Goal: Use online tool/utility: Utilize a website feature to perform a specific function

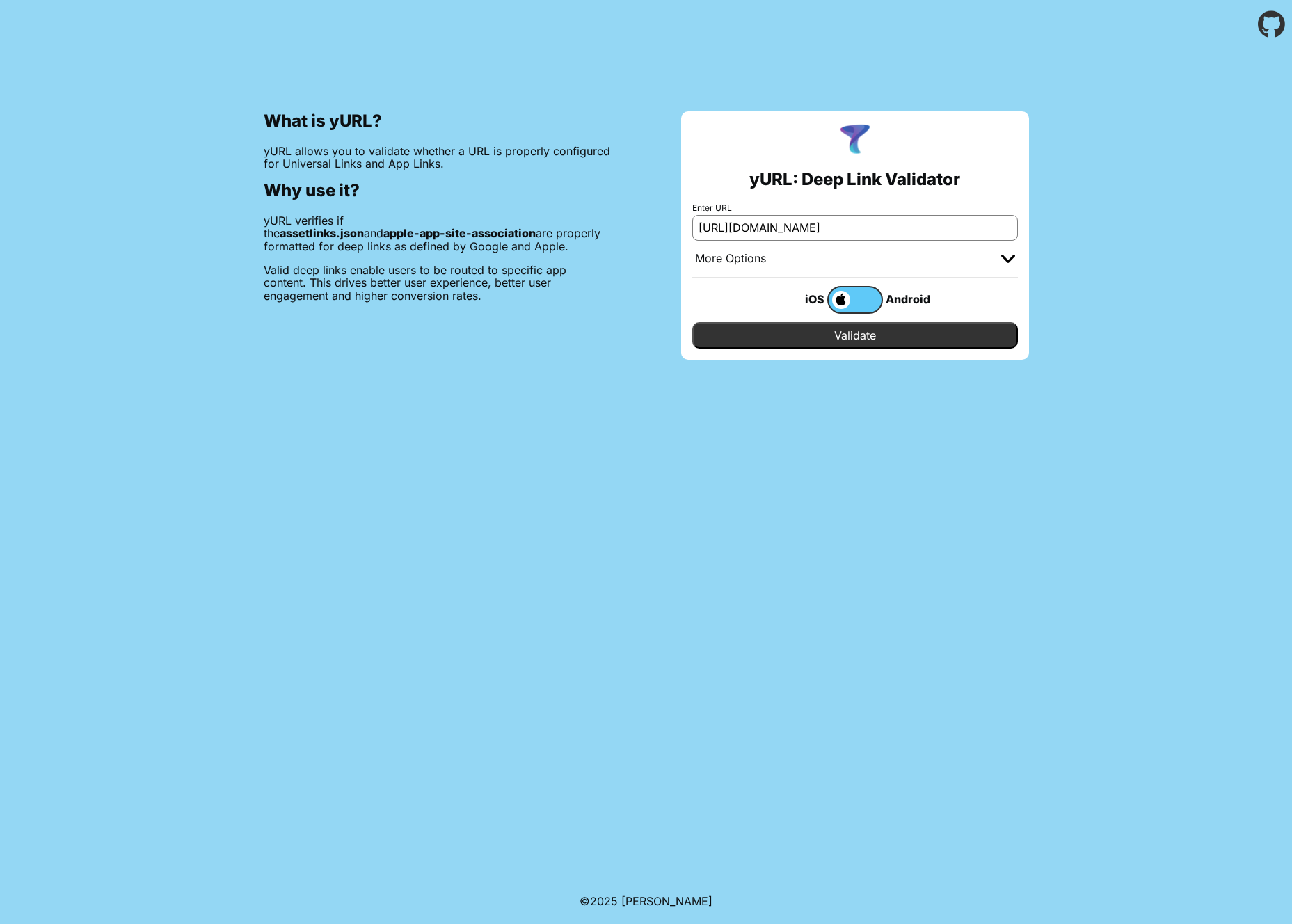
type input "[URL][DOMAIN_NAME]"
click at [865, 328] on input "Validate" at bounding box center [855, 335] width 326 height 26
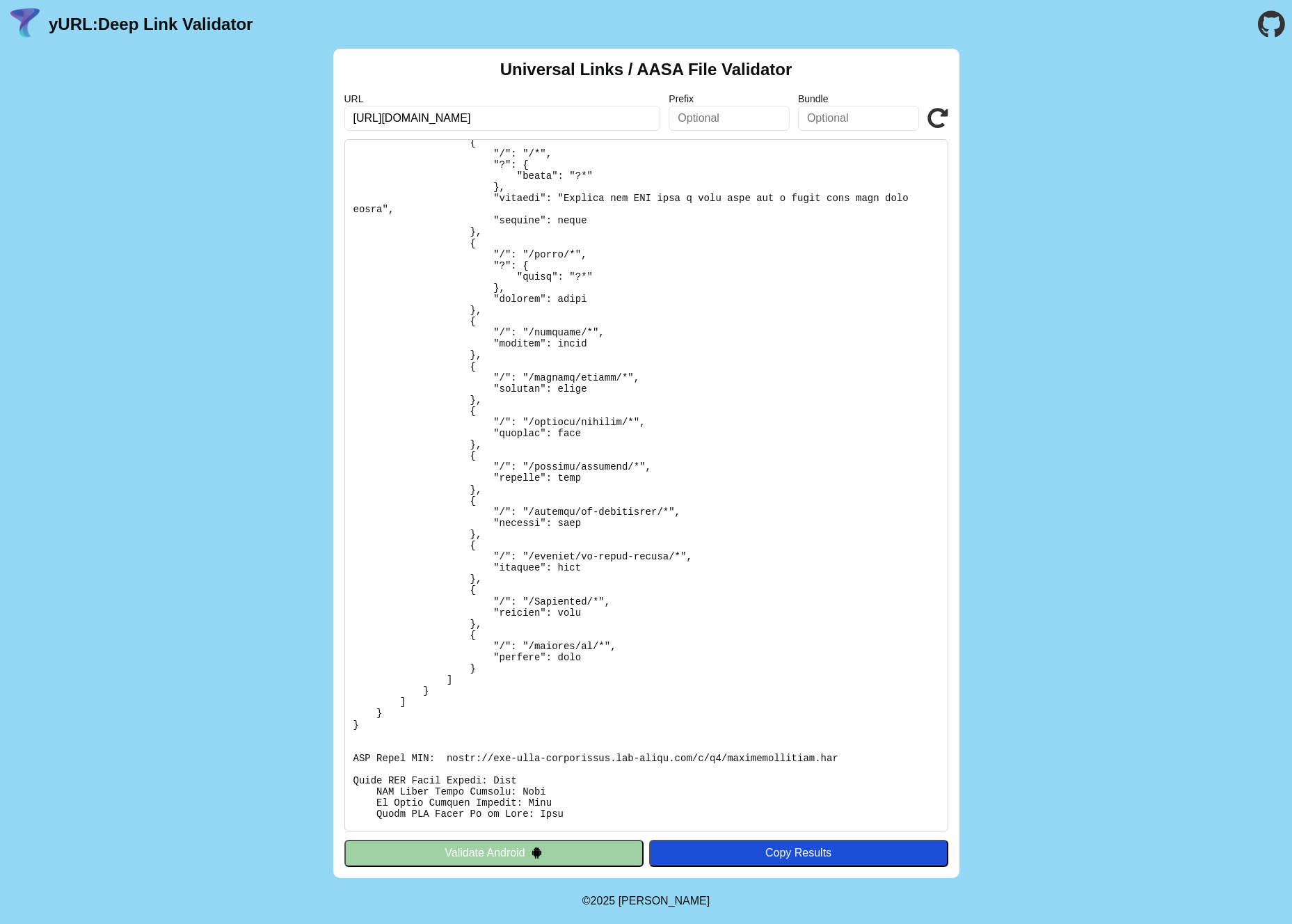
scroll to position [186, 0]
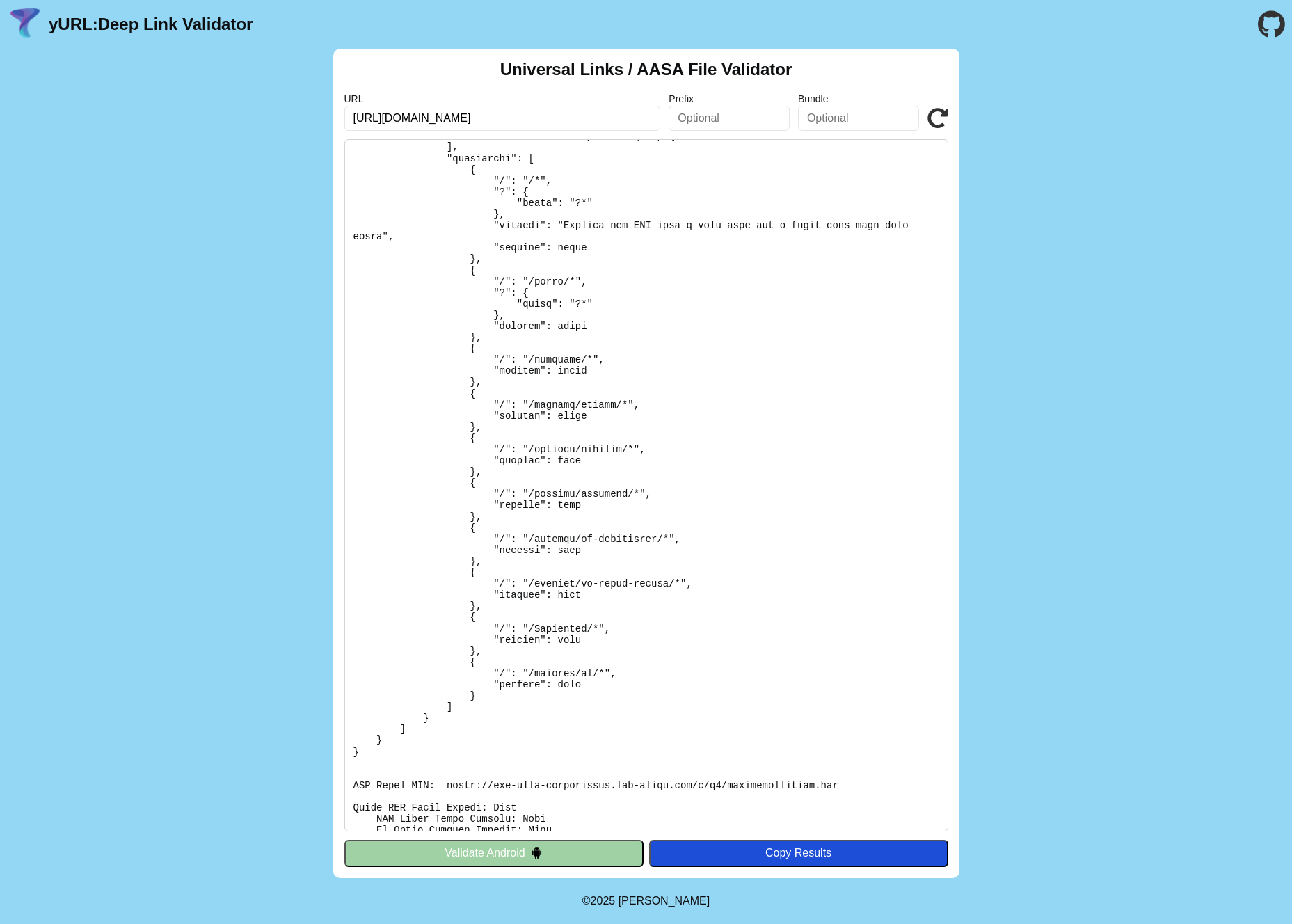
click at [608, 617] on pre at bounding box center [647, 485] width 604 height 692
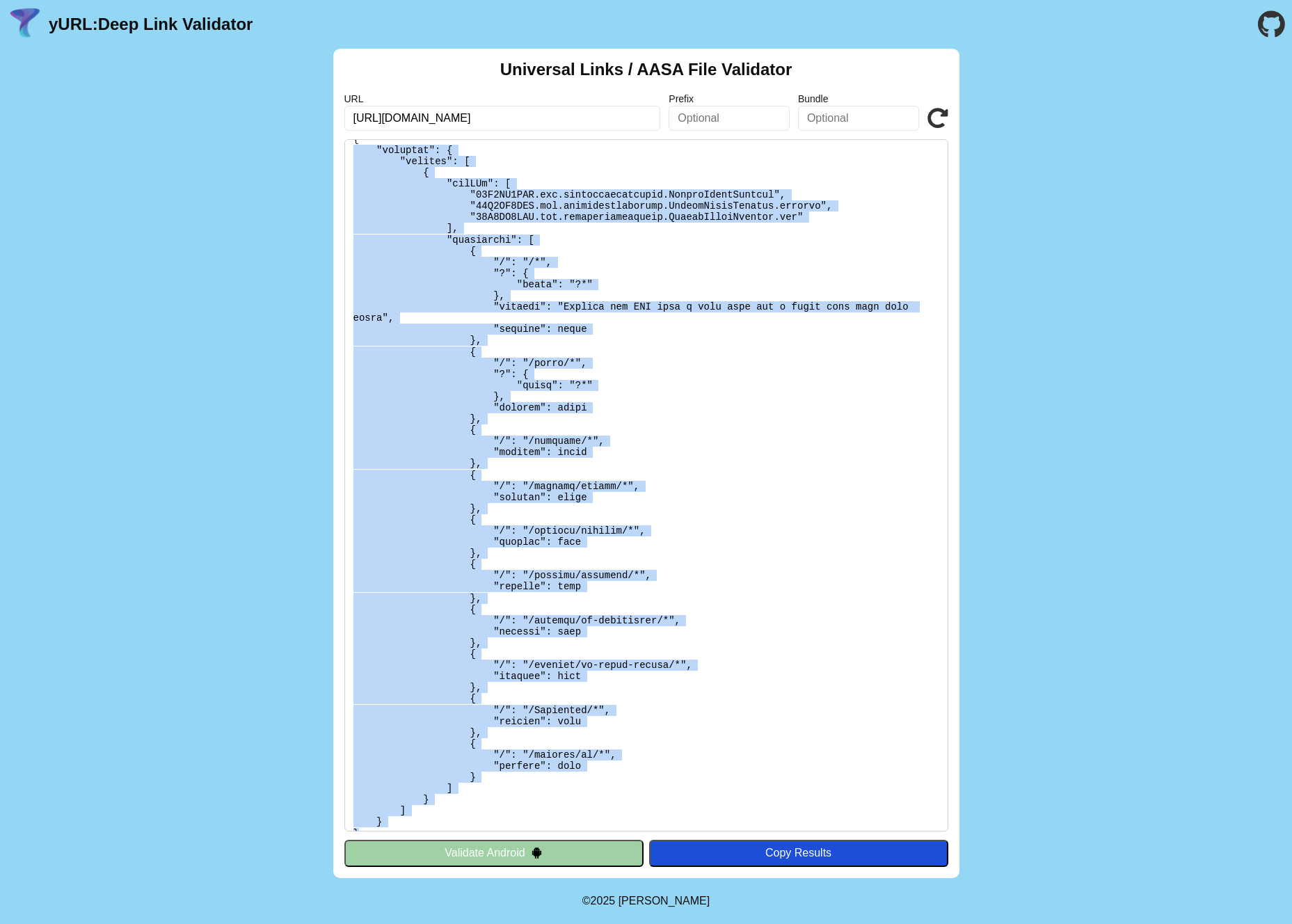
scroll to position [89, 0]
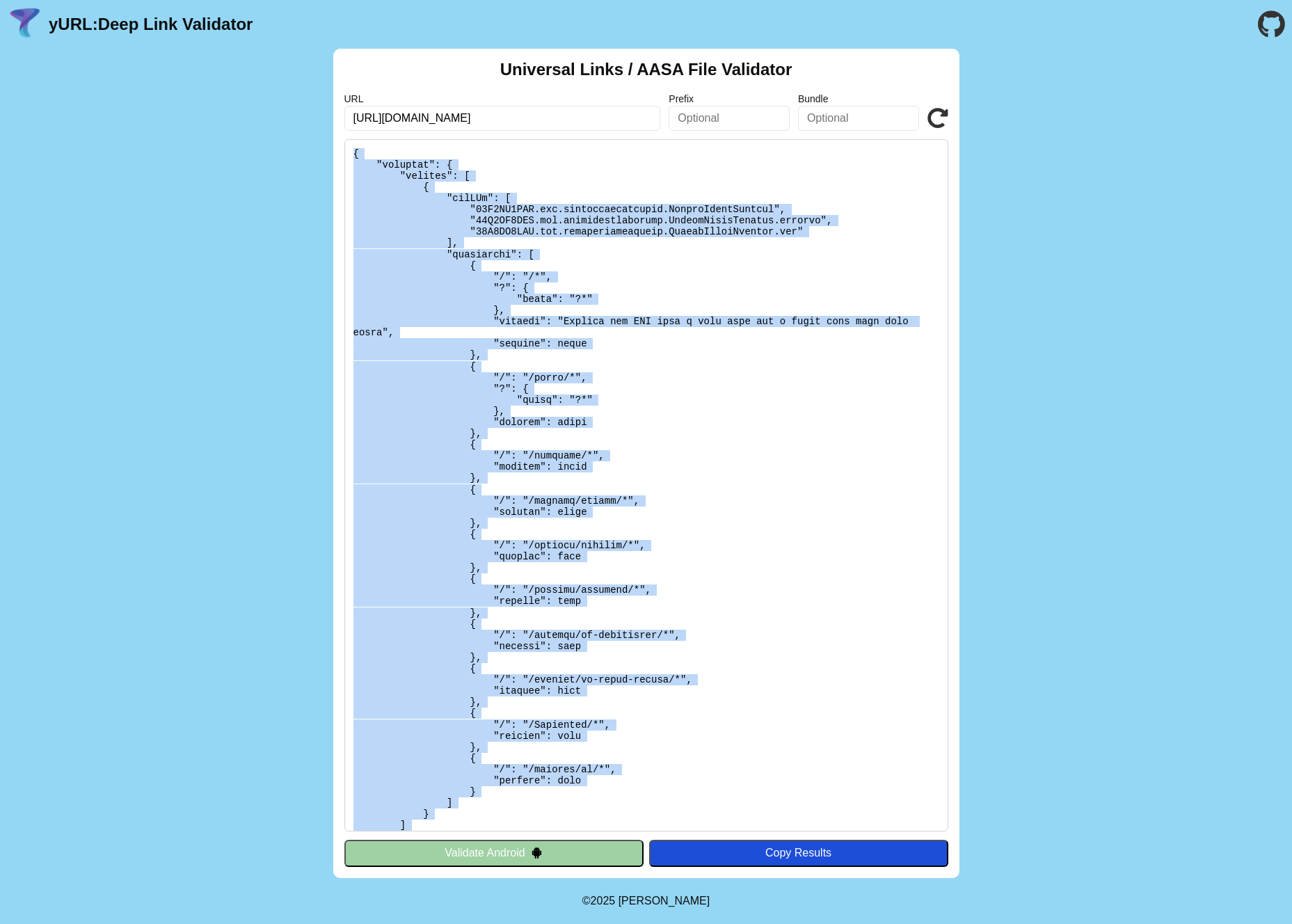
drag, startPoint x: 384, startPoint y: 533, endPoint x: 324, endPoint y: 154, distance: 383.7
click at [324, 154] on div "Universal Links / AASA File Validator URL https://furnishedfinder.com Prefix Bu…" at bounding box center [646, 463] width 1292 height 829
copy pre "{ "applinks": { "details": [ { "appIDs": [ "48A7DX7XGG.com.pioneerproperties.Tr…"
click at [858, 439] on pre at bounding box center [647, 485] width 604 height 692
